Goal: Navigation & Orientation: Find specific page/section

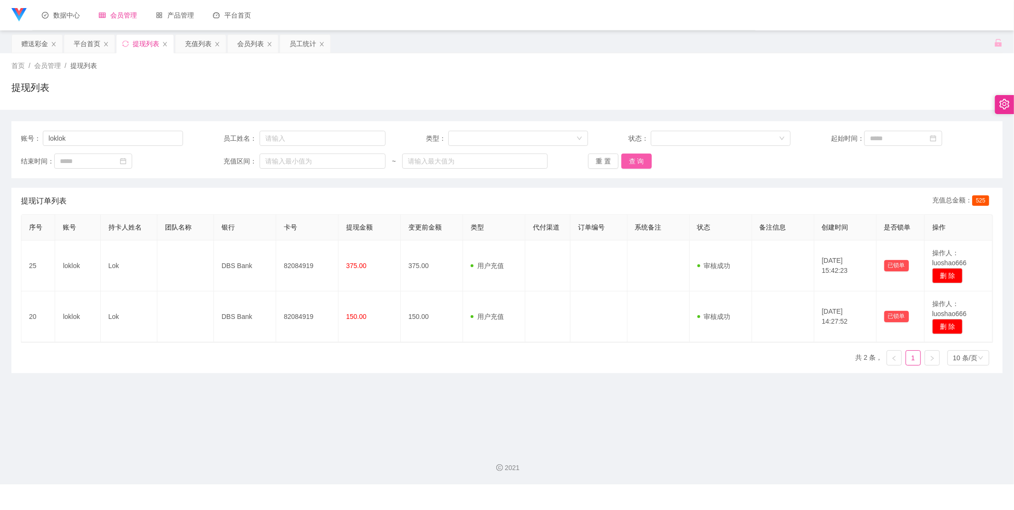
click at [626, 163] on button "查 询" at bounding box center [636, 161] width 30 height 15
click at [92, 39] on div "平台首页" at bounding box center [87, 44] width 27 height 18
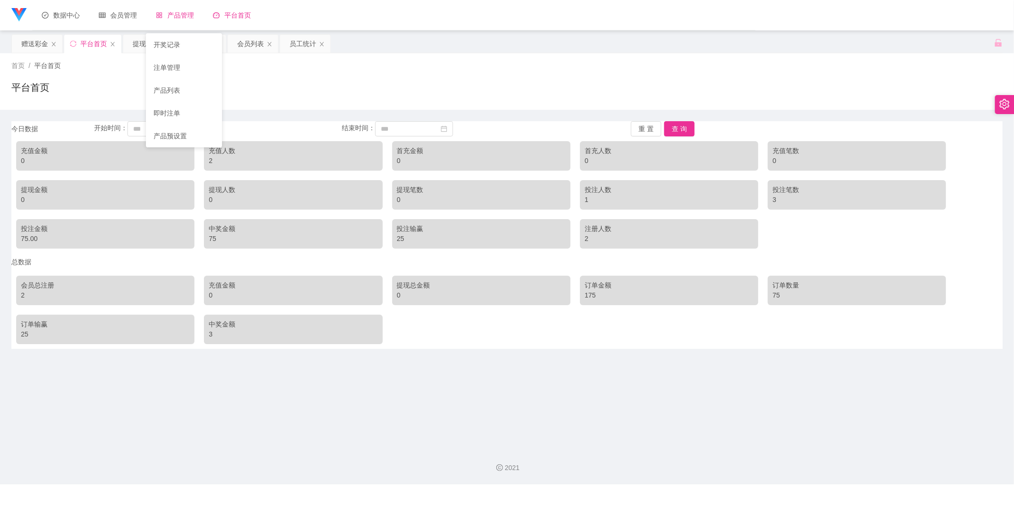
click at [173, 15] on span "产品管理" at bounding box center [175, 15] width 38 height 8
click at [184, 22] on div "产品管理" at bounding box center [174, 15] width 57 height 30
click at [182, 67] on link "注单管理" at bounding box center [184, 67] width 61 height 19
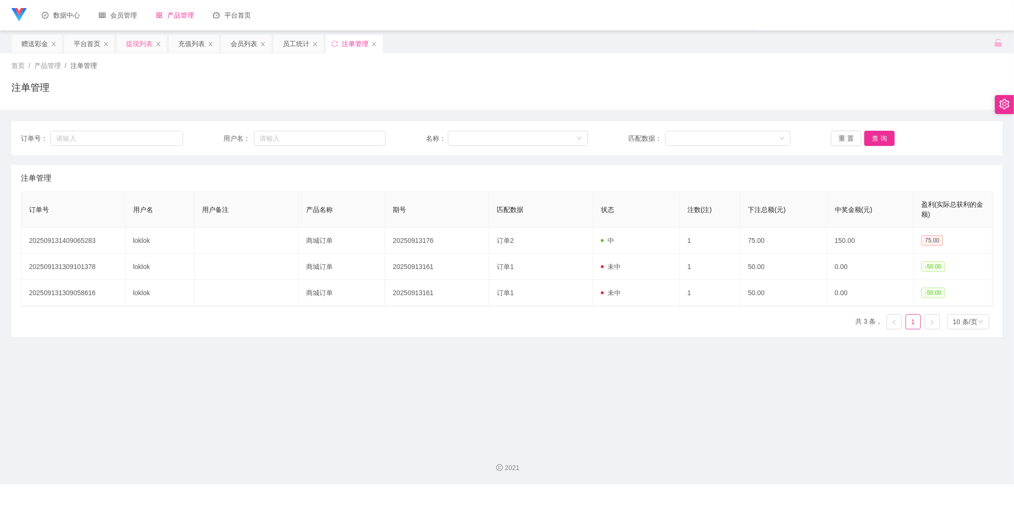
click at [150, 48] on div "提现列表" at bounding box center [139, 44] width 27 height 18
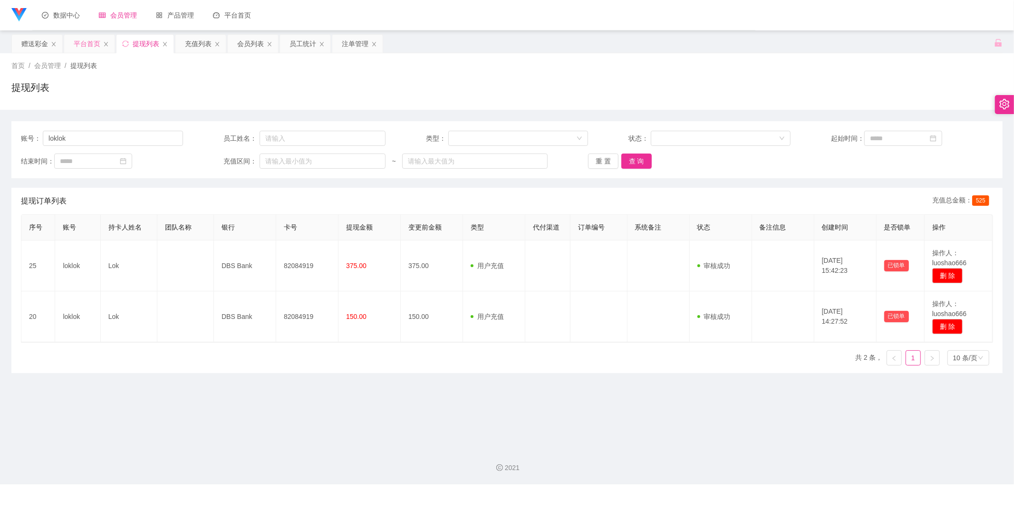
click at [89, 42] on div "平台首页" at bounding box center [87, 44] width 27 height 18
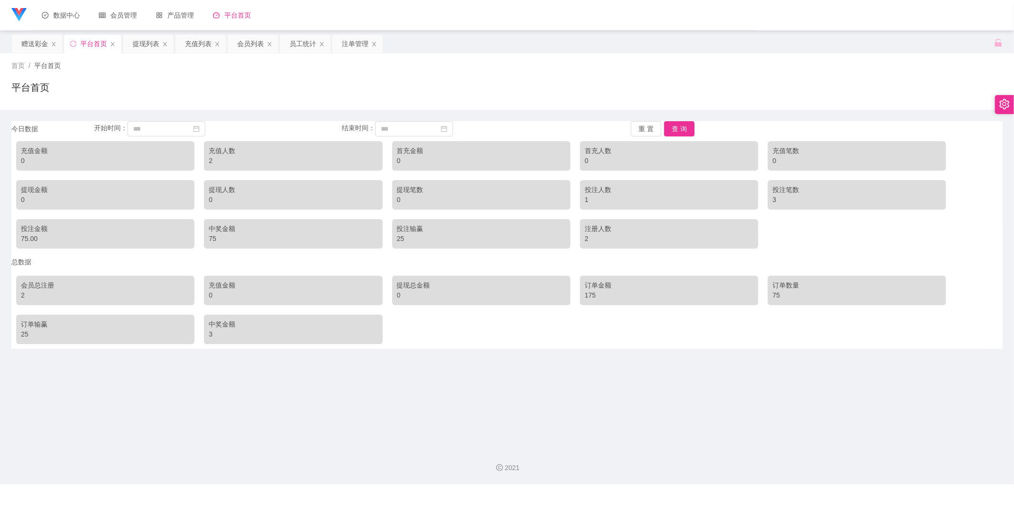
click at [238, 158] on div "2" at bounding box center [293, 161] width 169 height 10
click at [205, 159] on div "充值人数 2" at bounding box center [293, 155] width 178 height 29
click at [212, 151] on div "充值人数" at bounding box center [293, 151] width 169 height 10
drag, startPoint x: 203, startPoint y: 229, endPoint x: 208, endPoint y: 231, distance: 5.1
click at [204, 229] on div "中奖金额 75" at bounding box center [293, 233] width 178 height 29
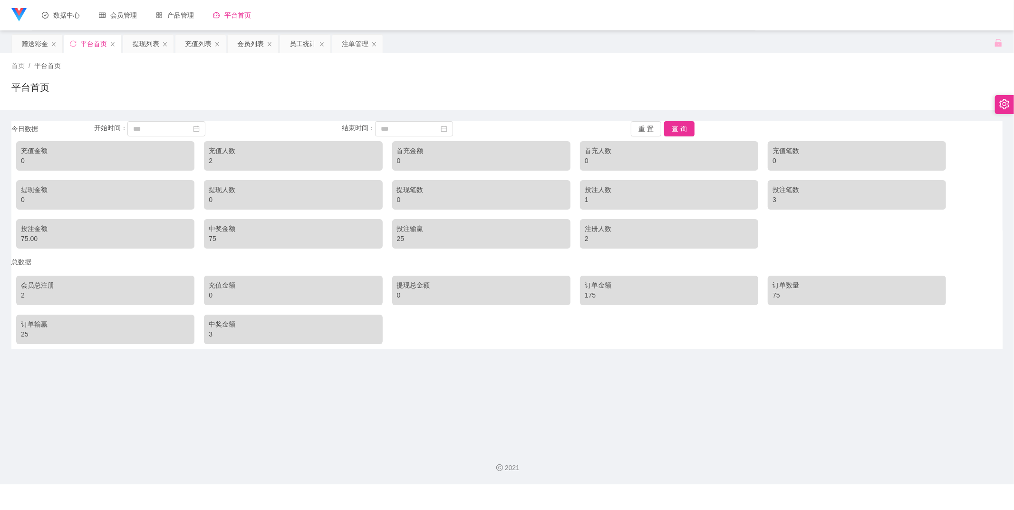
click at [209, 231] on div "中奖金额" at bounding box center [293, 229] width 169 height 10
drag, startPoint x: 35, startPoint y: 45, endPoint x: 40, endPoint y: 49, distance: 7.1
click at [35, 44] on div "赠送彩金" at bounding box center [34, 44] width 27 height 18
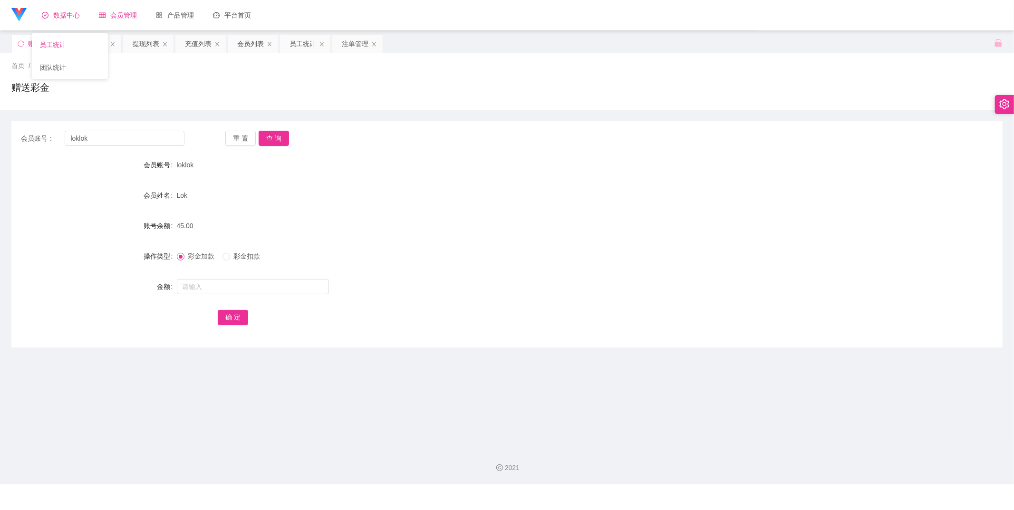
click at [63, 39] on link "员工统计" at bounding box center [69, 44] width 61 height 19
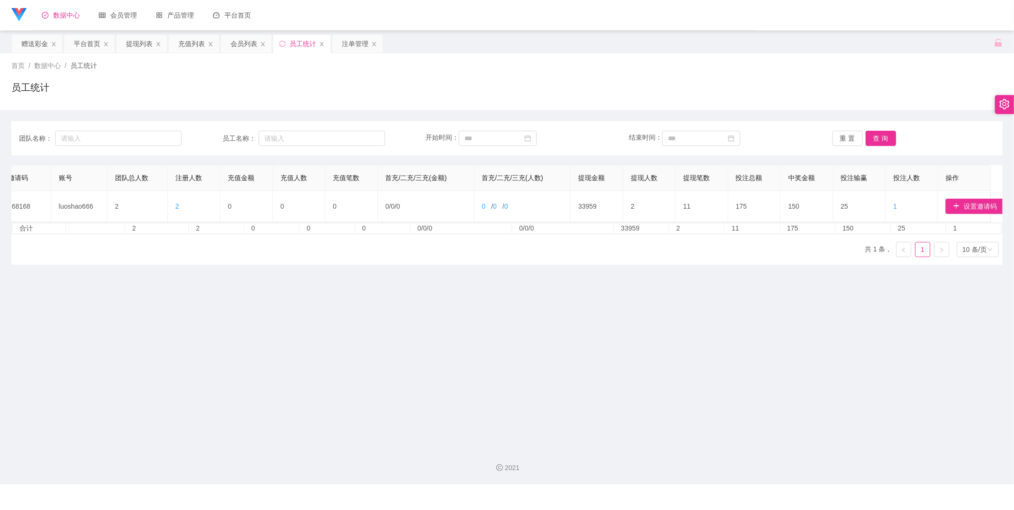
scroll to position [0, 13]
